Goal: Task Accomplishment & Management: Manage account settings

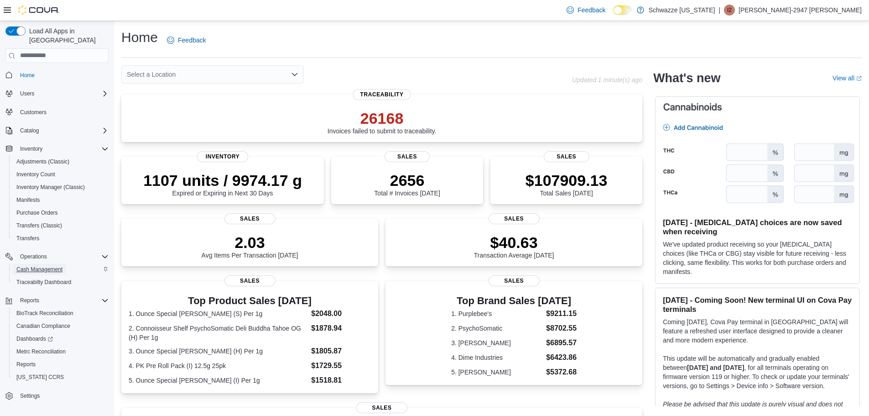
click at [52, 264] on span "Cash Management" at bounding box center [39, 269] width 46 height 11
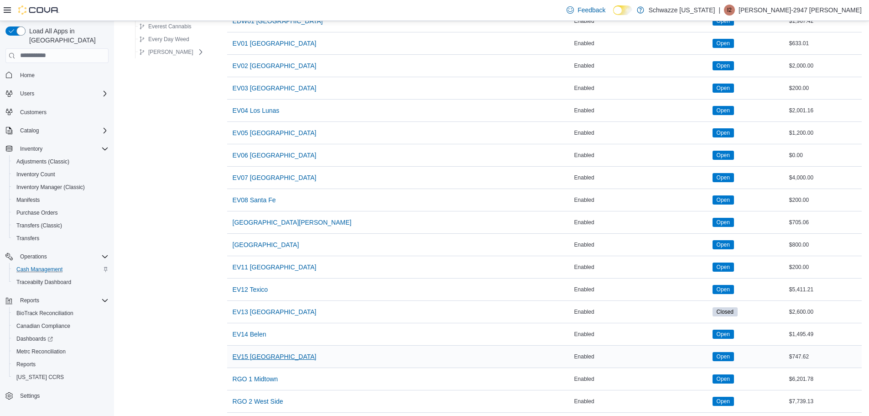
scroll to position [137, 0]
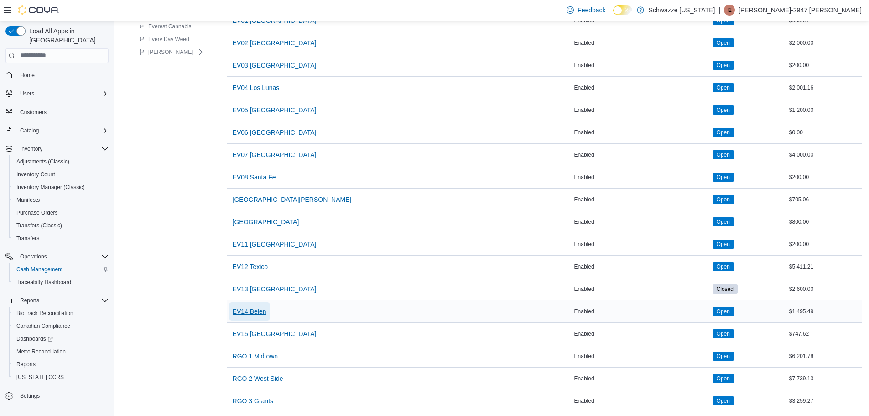
click at [244, 308] on span "EV14 Belen" at bounding box center [250, 311] width 34 height 9
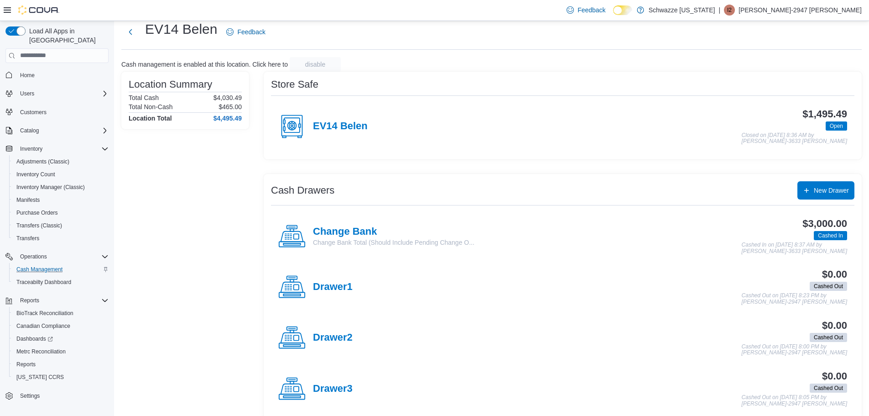
scroll to position [38, 0]
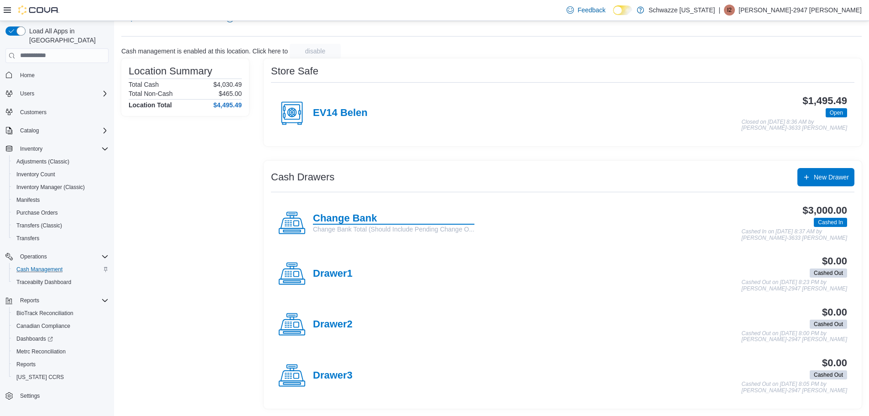
click at [349, 217] on h4 "Change Bank" at bounding box center [394, 219] width 162 height 12
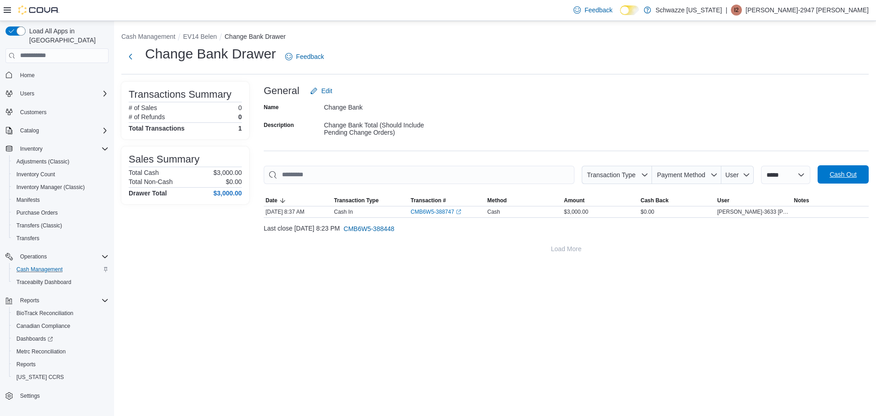
click at [849, 168] on span "Cash Out" at bounding box center [843, 174] width 40 height 18
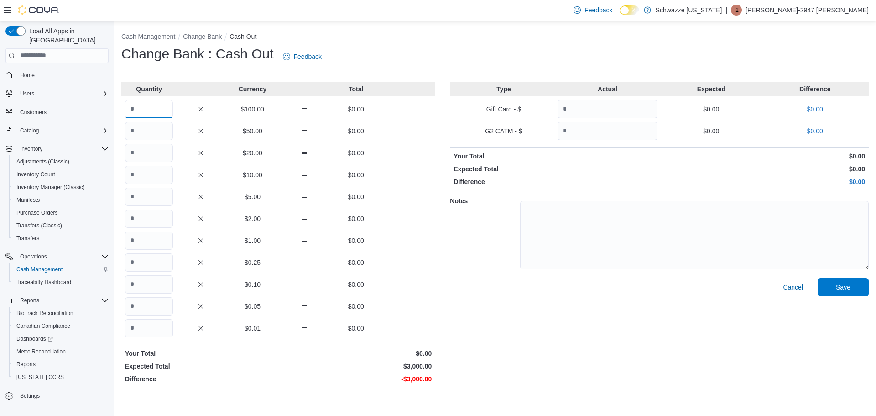
drag, startPoint x: 152, startPoint y: 100, endPoint x: 152, endPoint y: 111, distance: 11.0
click at [152, 100] on input "Quantity" at bounding box center [149, 109] width 48 height 18
type input "**"
click at [849, 284] on span "Save" at bounding box center [843, 286] width 15 height 9
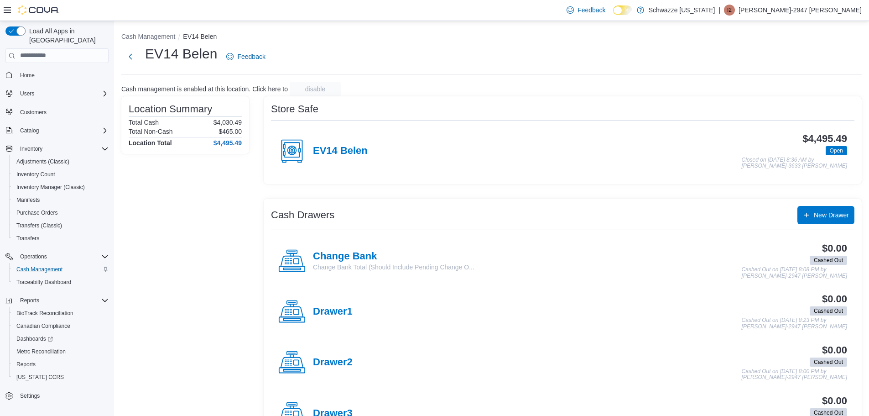
click at [352, 144] on div "EV14 Belen" at bounding box center [322, 150] width 89 height 27
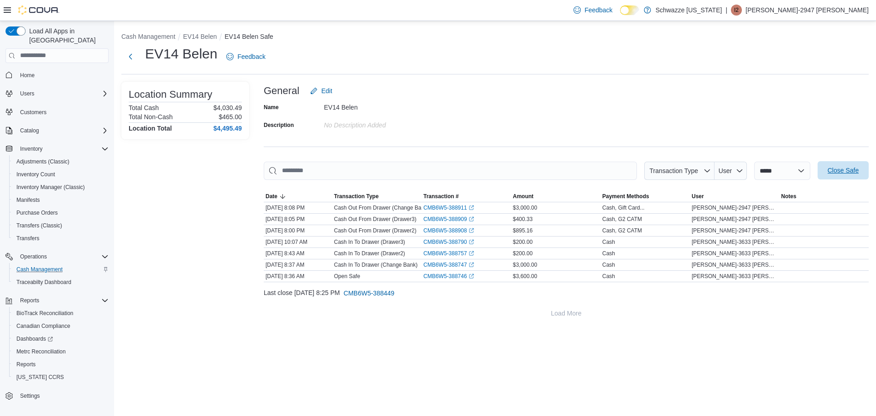
click at [843, 172] on span "Close Safe" at bounding box center [843, 170] width 31 height 9
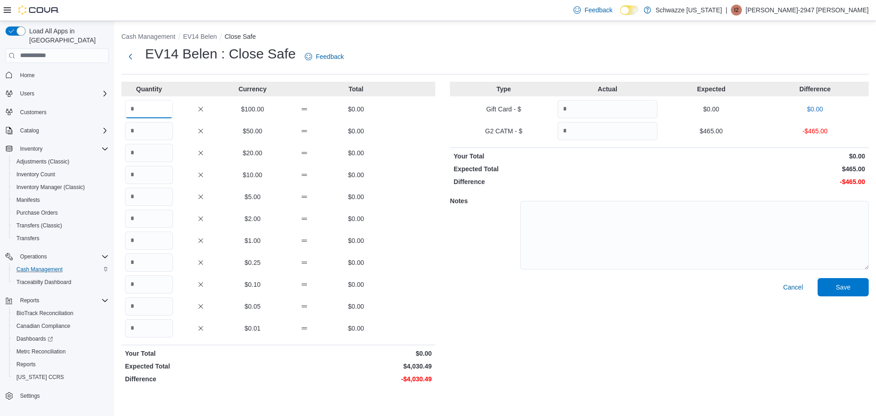
click at [167, 108] on input "Quantity" at bounding box center [149, 109] width 48 height 18
type input "*"
click at [162, 234] on input "Quantity" at bounding box center [149, 240] width 48 height 18
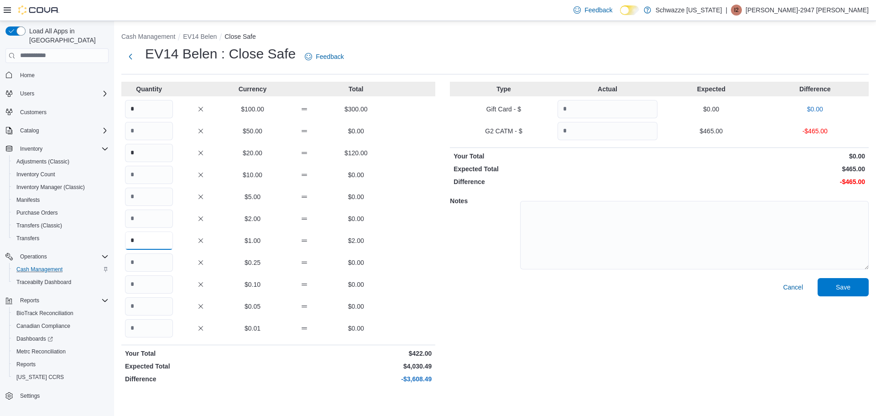
type input "*"
click at [145, 222] on input "Quantity" at bounding box center [149, 218] width 48 height 18
click at [162, 203] on input "Quantity" at bounding box center [149, 197] width 48 height 18
type input "*"
click at [147, 246] on input "*" at bounding box center [149, 240] width 48 height 18
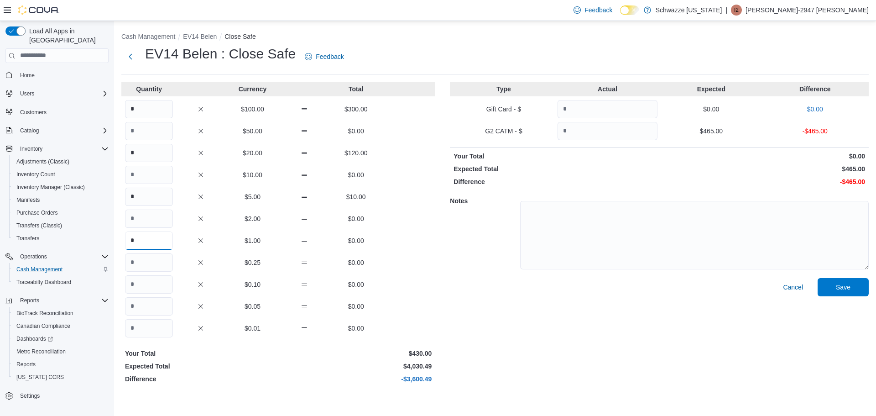
type input "*"
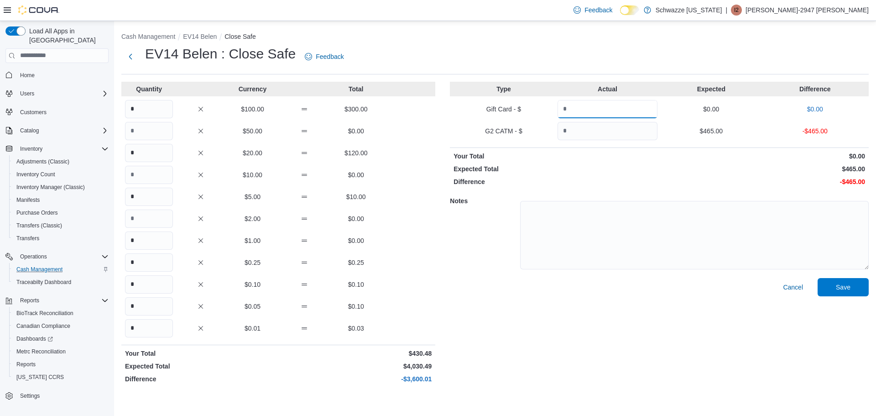
type input "*"
click at [149, 334] on input "*" at bounding box center [149, 328] width 48 height 18
type input "*"
click at [144, 112] on input "*" at bounding box center [149, 109] width 48 height 18
type input "**"
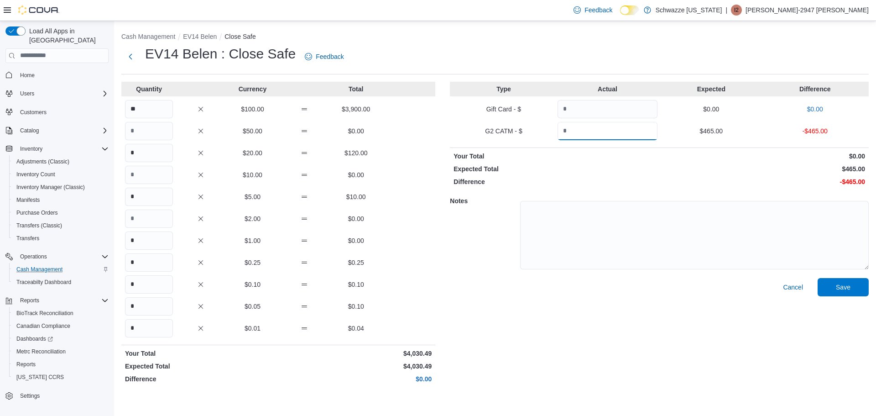
click at [633, 129] on input "Quantity" at bounding box center [608, 131] width 100 height 18
type input "***"
click at [853, 285] on span "Save" at bounding box center [843, 286] width 40 height 18
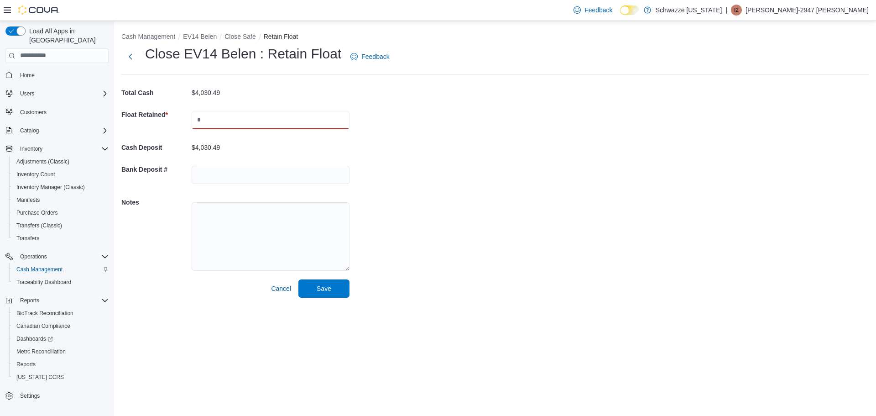
click at [221, 120] on input "text" at bounding box center [271, 120] width 158 height 18
type input "****"
click at [247, 171] on input "text" at bounding box center [271, 175] width 158 height 18
type input "*******"
click at [333, 285] on span "Save" at bounding box center [324, 288] width 40 height 18
